Goal: Check status: Check status

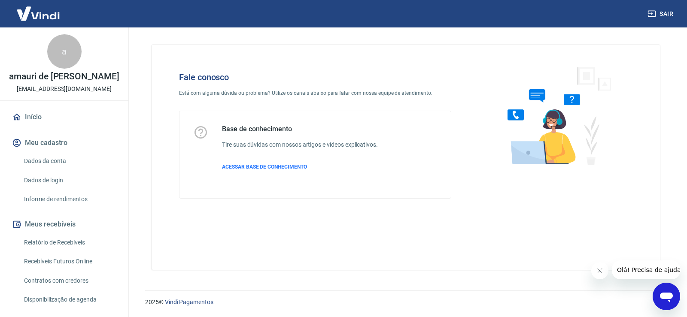
click at [35, 15] on img at bounding box center [38, 13] width 56 height 26
click at [604, 270] on button "Fechar mensagem da empresa" at bounding box center [599, 270] width 17 height 17
click at [44, 115] on link "Início" at bounding box center [64, 117] width 108 height 19
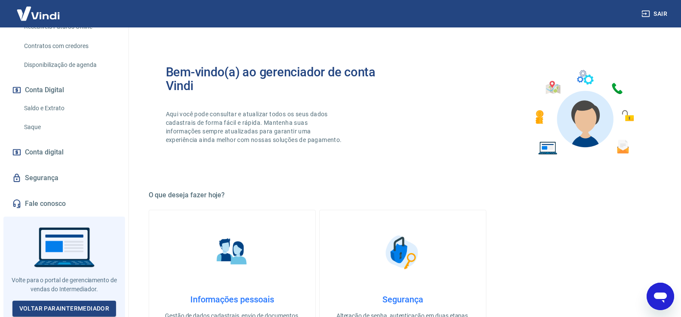
click at [49, 106] on link "Saldo e Extrato" at bounding box center [69, 109] width 97 height 18
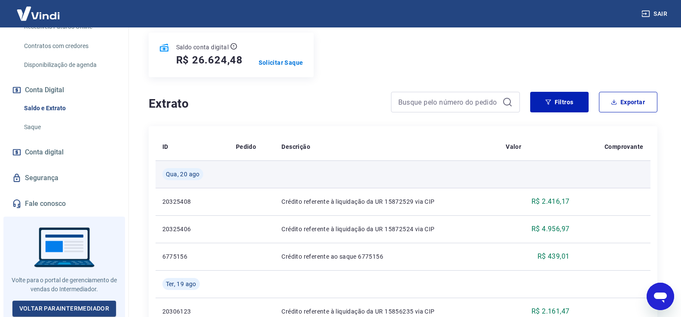
scroll to position [86, 0]
